Goal: Task Accomplishment & Management: Complete application form

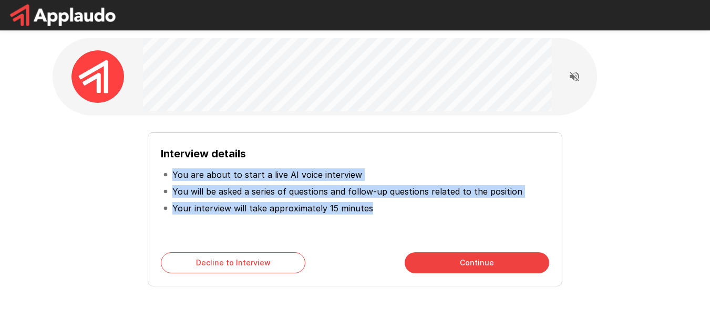
drag, startPoint x: 523, startPoint y: 203, endPoint x: 602, endPoint y: 150, distance: 95.1
click at [602, 150] on div "Interview details You are about to start a live AI voice interview You will be …" at bounding box center [355, 205] width 597 height 163
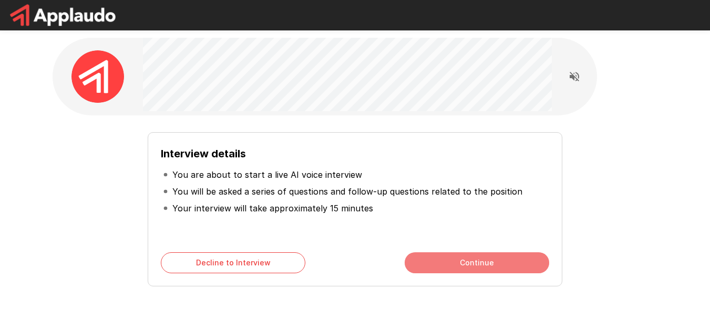
click at [456, 268] on button "Continue" at bounding box center [476, 263] width 144 height 21
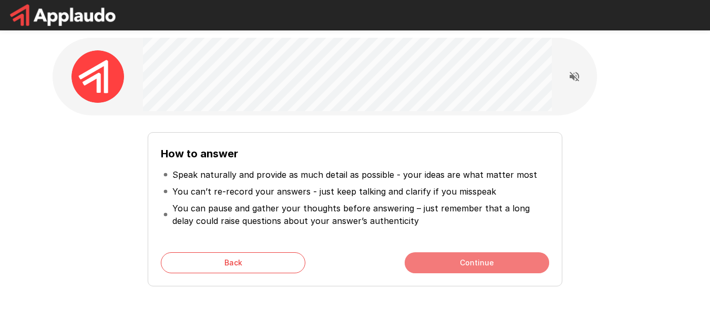
click at [456, 268] on button "Continue" at bounding box center [476, 263] width 144 height 21
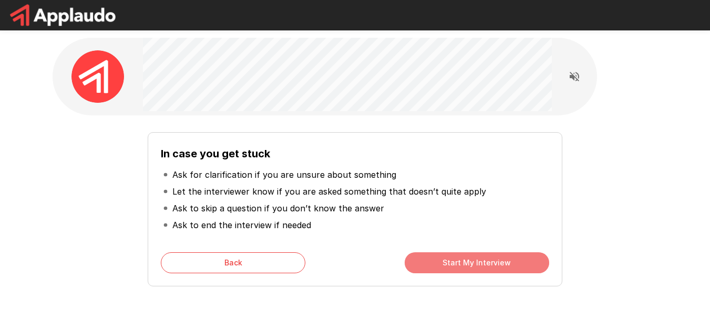
click at [456, 268] on button "Start My Interview" at bounding box center [476, 263] width 144 height 21
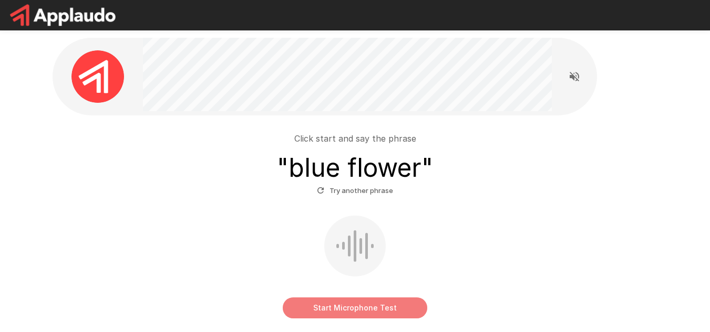
click at [359, 308] on button "Start Microphone Test" at bounding box center [355, 308] width 144 height 21
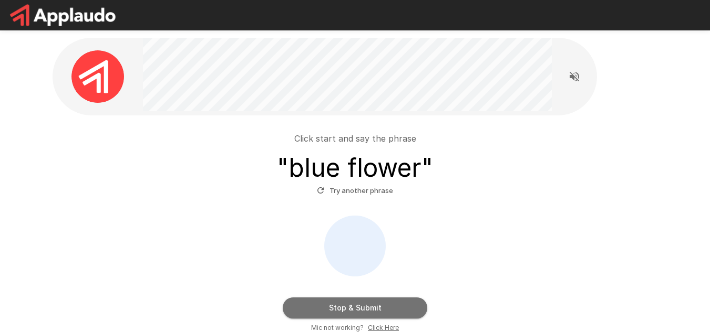
click at [359, 308] on button "Stop & Submit" at bounding box center [355, 308] width 144 height 21
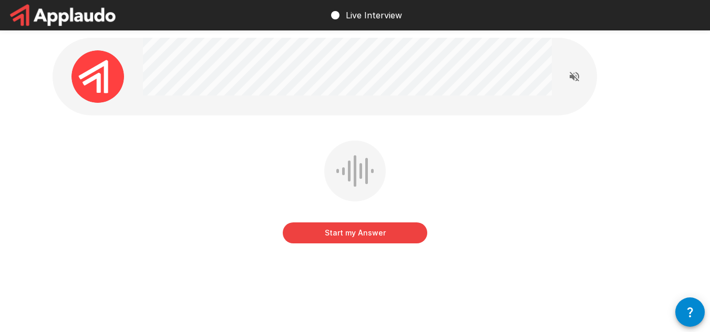
click at [385, 232] on button "Start my Answer" at bounding box center [355, 233] width 144 height 21
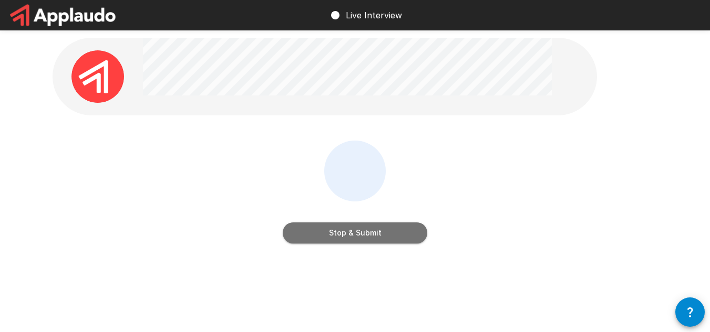
click at [385, 232] on button "Stop & Submit" at bounding box center [355, 233] width 144 height 21
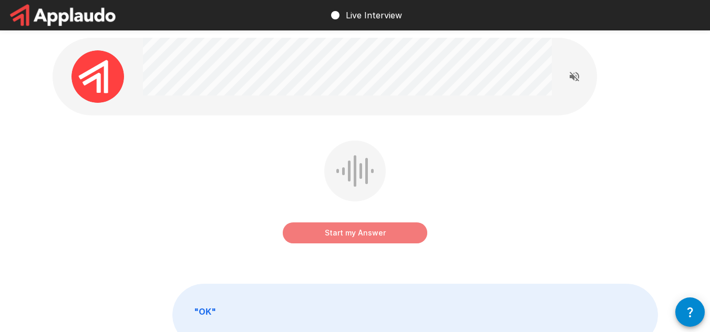
click at [385, 232] on button "Start my Answer" at bounding box center [355, 233] width 144 height 21
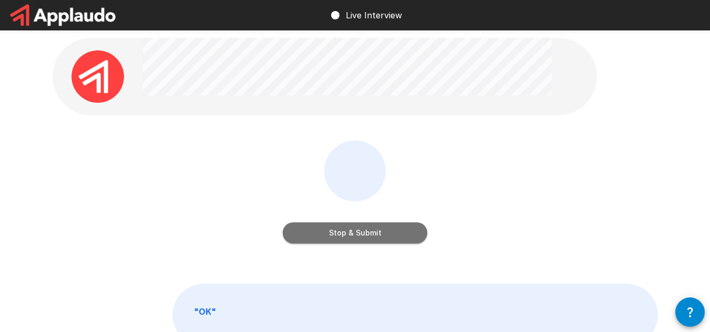
click at [385, 232] on button "Stop & Submit" at bounding box center [355, 233] width 144 height 21
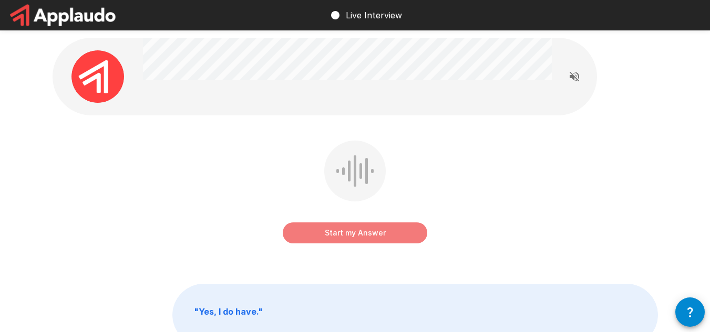
click at [328, 230] on button "Start my Answer" at bounding box center [355, 233] width 144 height 21
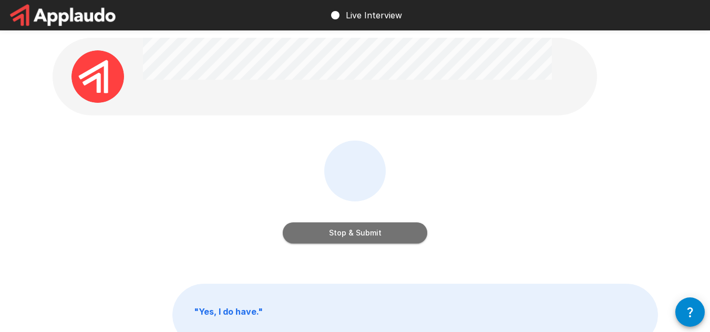
click at [328, 230] on button "Stop & Submit" at bounding box center [355, 233] width 144 height 21
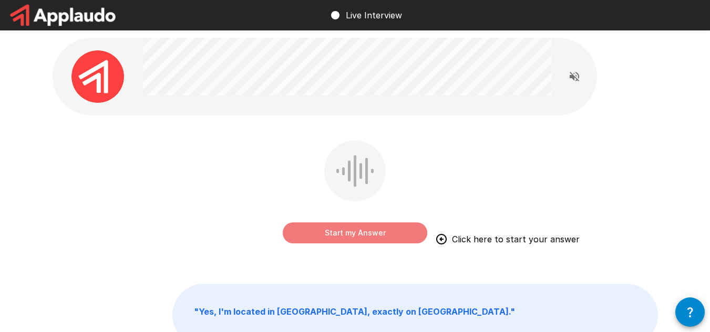
click at [398, 230] on button "Start my Answer" at bounding box center [355, 233] width 144 height 21
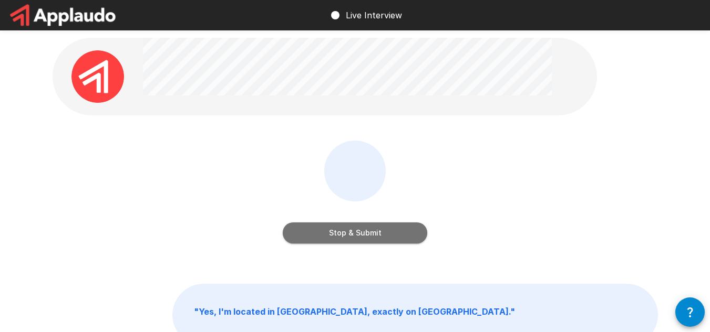
click at [398, 230] on button "Stop & Submit" at bounding box center [355, 233] width 144 height 21
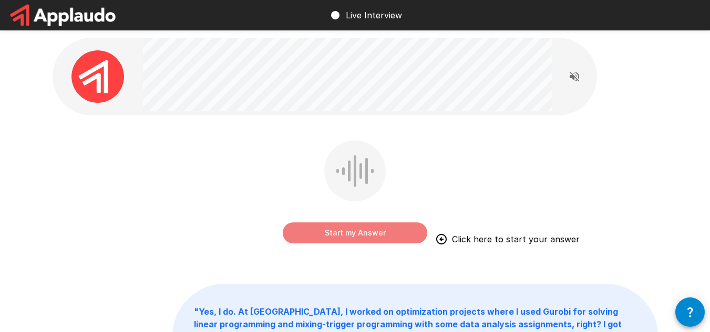
click at [398, 230] on button "Start my Answer" at bounding box center [355, 233] width 144 height 21
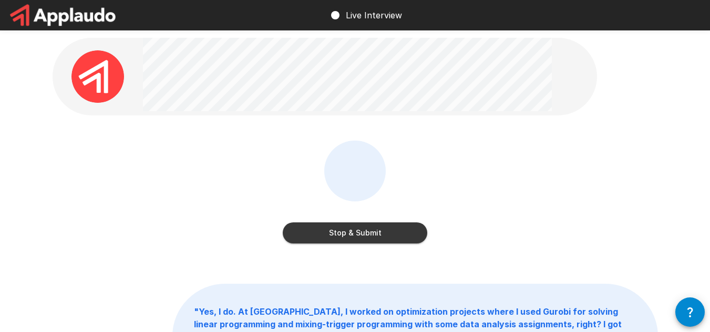
click at [398, 230] on button "Stop & Submit" at bounding box center [355, 233] width 144 height 21
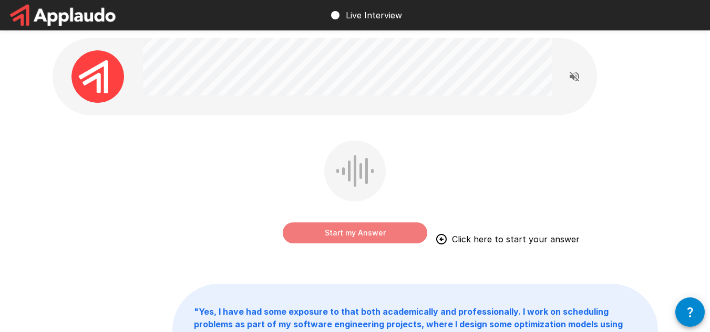
click at [398, 230] on button "Start my Answer" at bounding box center [355, 233] width 144 height 21
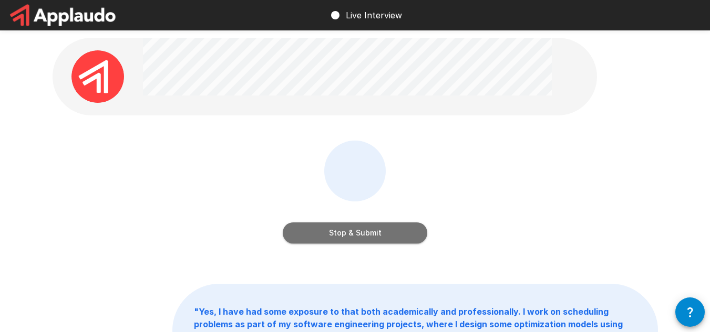
click at [398, 230] on button "Stop & Submit" at bounding box center [355, 233] width 144 height 21
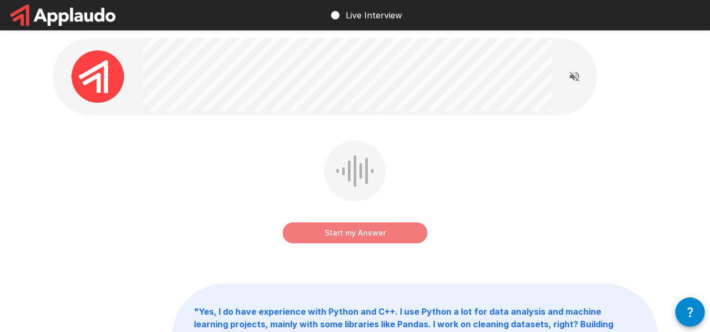
click at [398, 230] on button "Start my Answer" at bounding box center [355, 233] width 144 height 21
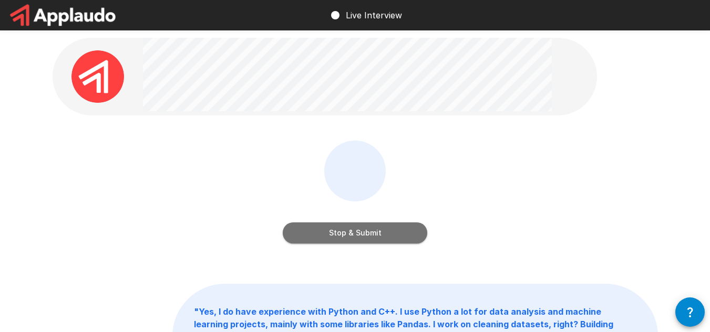
click at [390, 224] on button "Stop & Submit" at bounding box center [355, 233] width 144 height 21
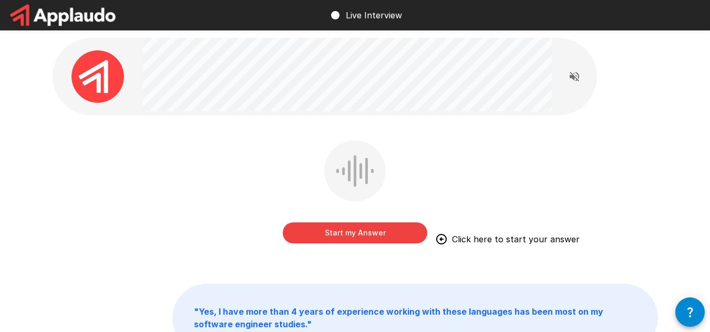
click at [390, 224] on button "Start my Answer" at bounding box center [355, 233] width 144 height 21
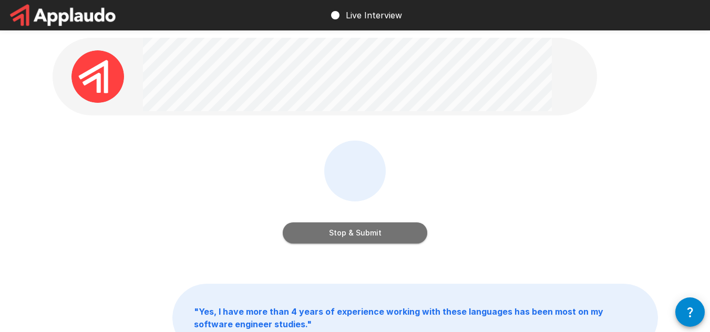
click at [390, 224] on button "Stop & Submit" at bounding box center [355, 233] width 144 height 21
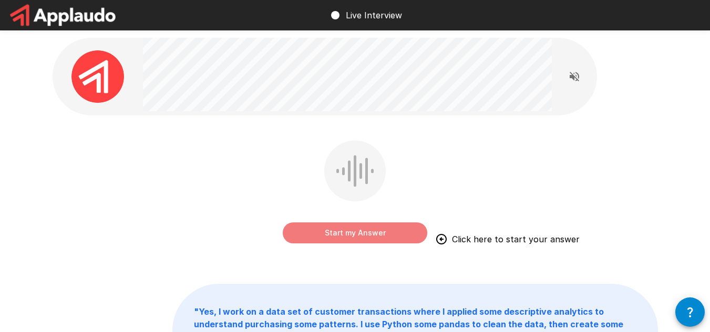
click at [390, 224] on button "Start my Answer" at bounding box center [355, 233] width 144 height 21
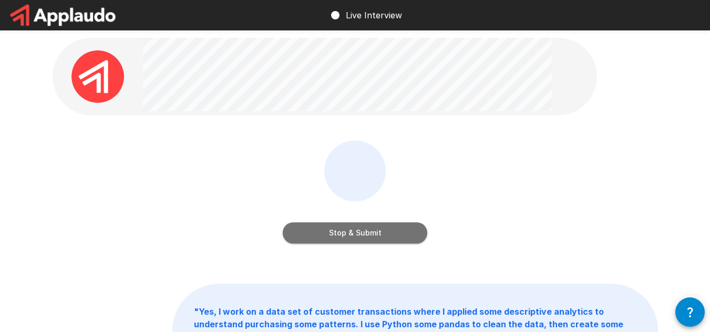
click at [376, 227] on button "Stop & Submit" at bounding box center [355, 233] width 144 height 21
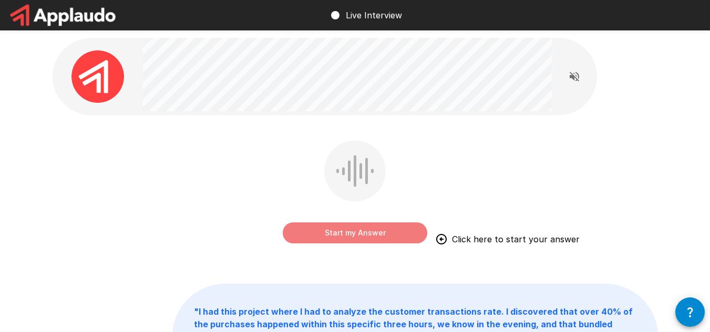
click at [379, 226] on button "Start my Answer" at bounding box center [355, 233] width 144 height 21
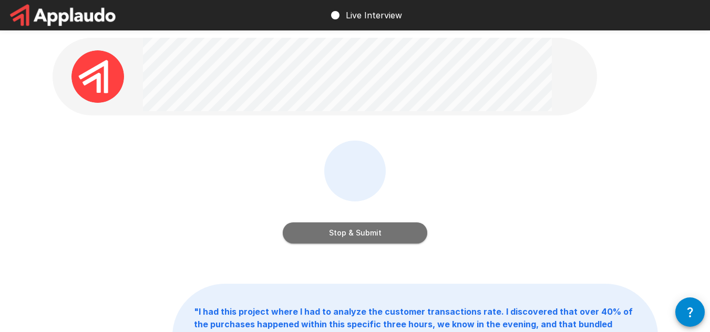
click at [379, 226] on button "Stop & Submit" at bounding box center [355, 233] width 144 height 21
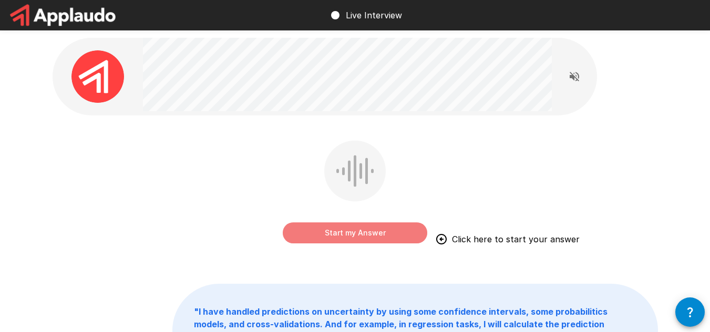
click at [379, 226] on button "Start my Answer" at bounding box center [355, 233] width 144 height 21
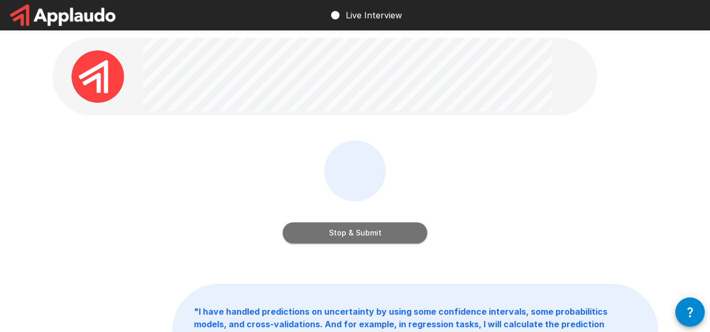
click at [379, 226] on button "Stop & Submit" at bounding box center [355, 233] width 144 height 21
